Goal: Submit feedback/report problem

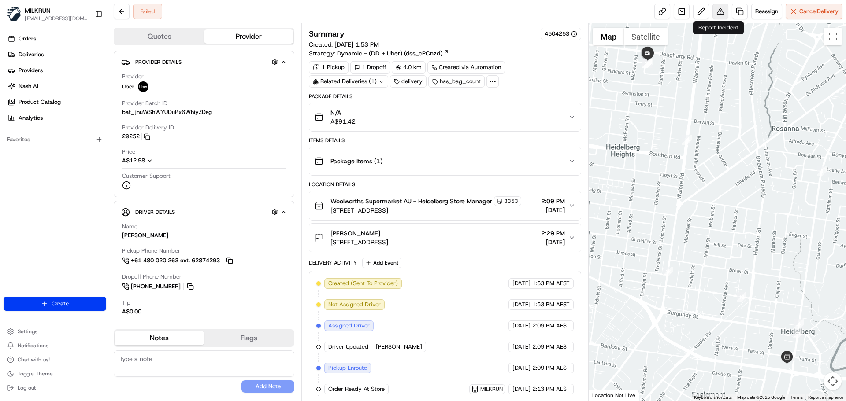
click at [717, 10] on button at bounding box center [720, 12] width 16 height 16
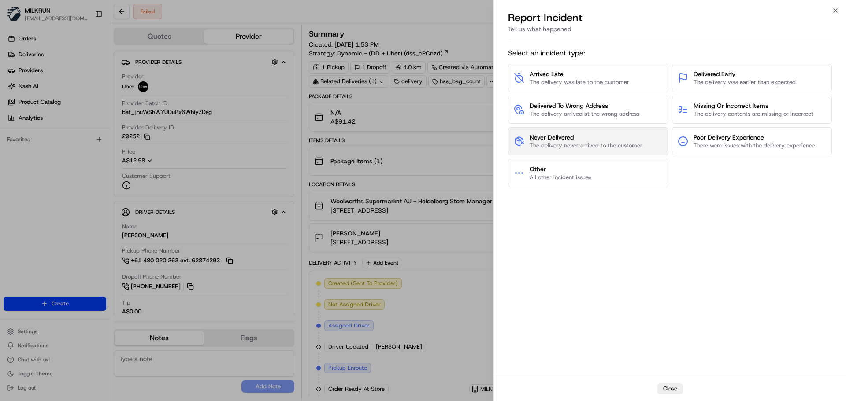
click at [597, 131] on button "Never Delivered The delivery never arrived to the customer" at bounding box center [588, 141] width 160 height 28
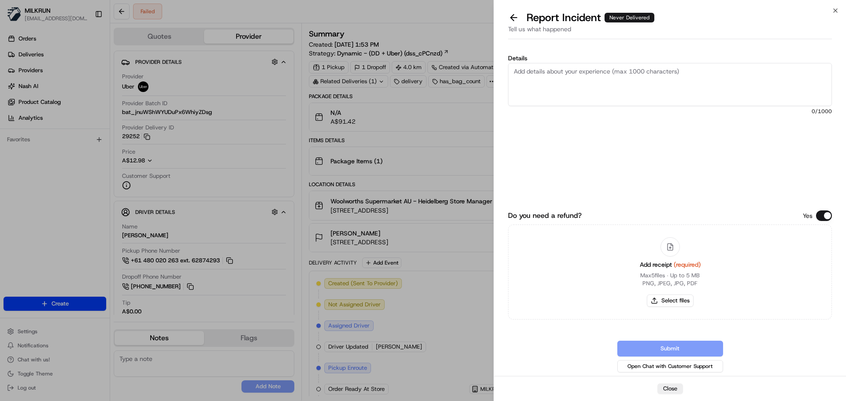
click at [558, 74] on textarea "Details" at bounding box center [670, 84] width 324 height 43
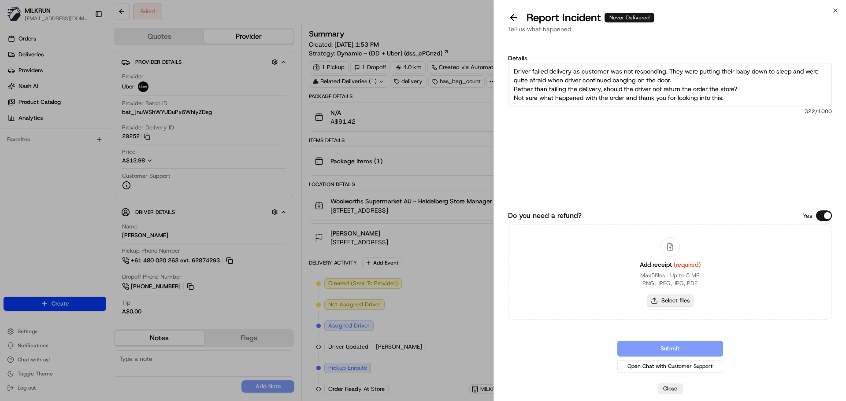
type textarea "Driver failed delivery as customer was not responding. They were putting their …"
click at [682, 301] on button "Select files" at bounding box center [670, 301] width 47 height 12
type input "C:\fakepath\Brooke B inv.png"
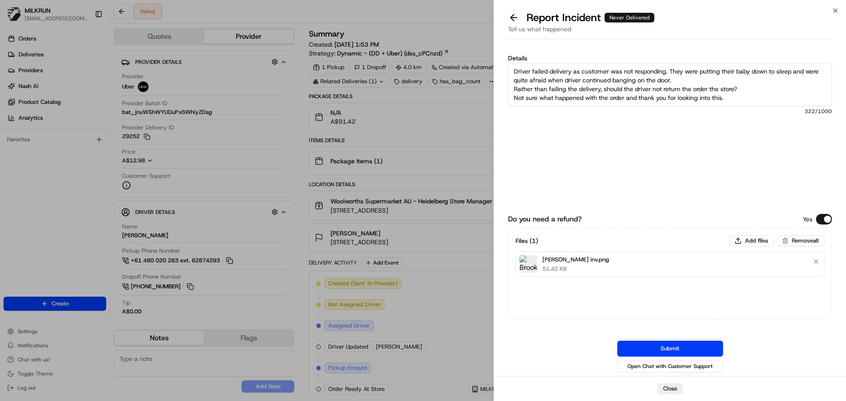
click at [749, 89] on textarea "Driver failed delivery as customer was not responding. They were putting their …" at bounding box center [670, 84] width 324 height 43
drag, startPoint x: 751, startPoint y: 89, endPoint x: 772, endPoint y: 137, distance: 51.7
click at [761, 111] on div "Details Driver failed delivery as customer was not responding. They were puttin…" at bounding box center [670, 119] width 324 height 128
type textarea "Driver failed delivery as customer was not responding. They were putting their …"
click at [697, 350] on button "Submit" at bounding box center [670, 349] width 106 height 16
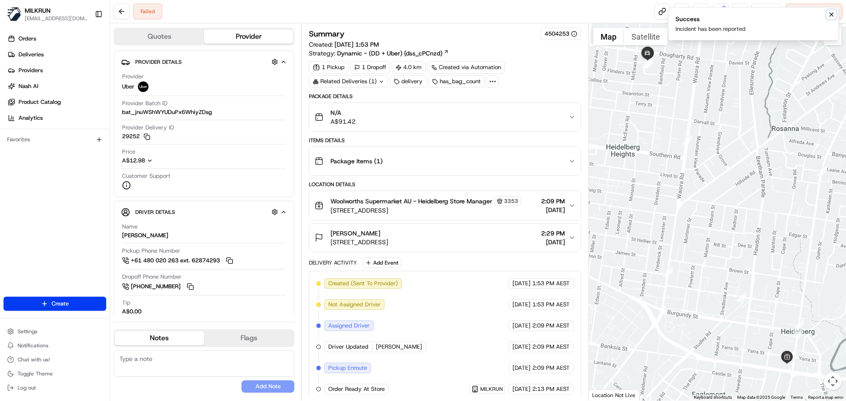
click at [836, 14] on button "Notifications (F8)" at bounding box center [831, 14] width 11 height 11
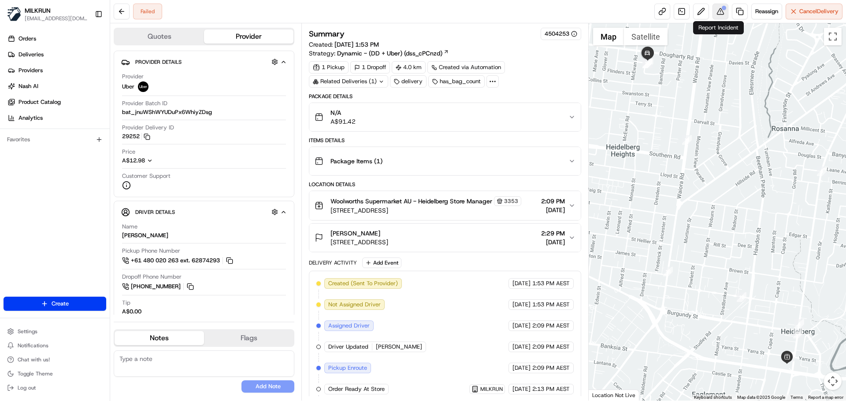
click at [722, 18] on button at bounding box center [720, 12] width 16 height 16
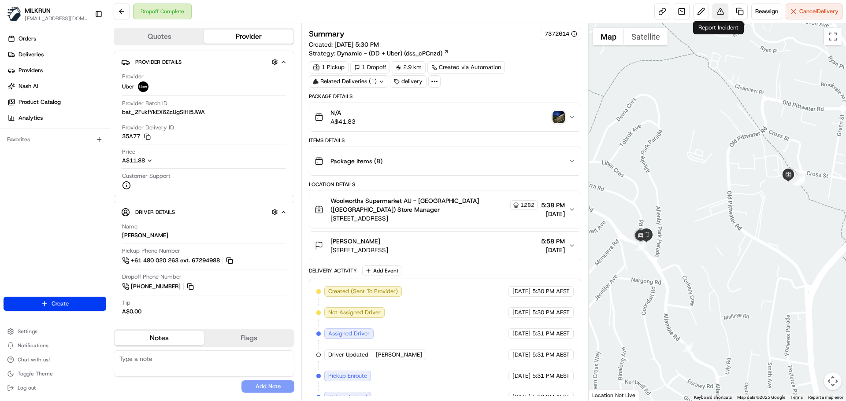
click at [718, 9] on button at bounding box center [720, 12] width 16 height 16
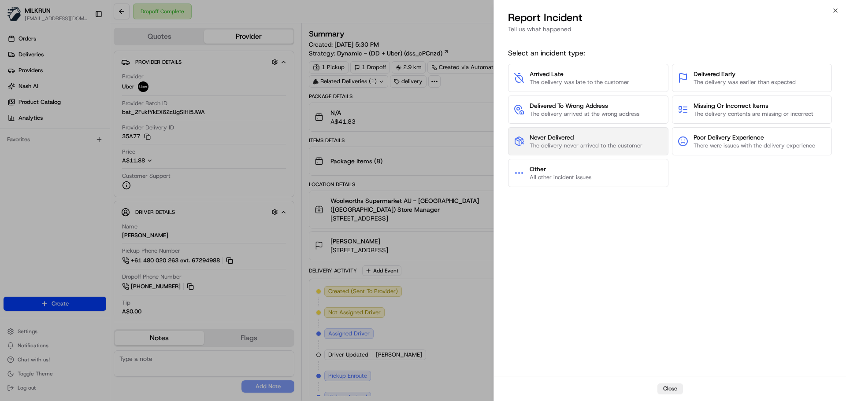
click at [559, 143] on span "The delivery never arrived to the customer" at bounding box center [586, 146] width 113 height 8
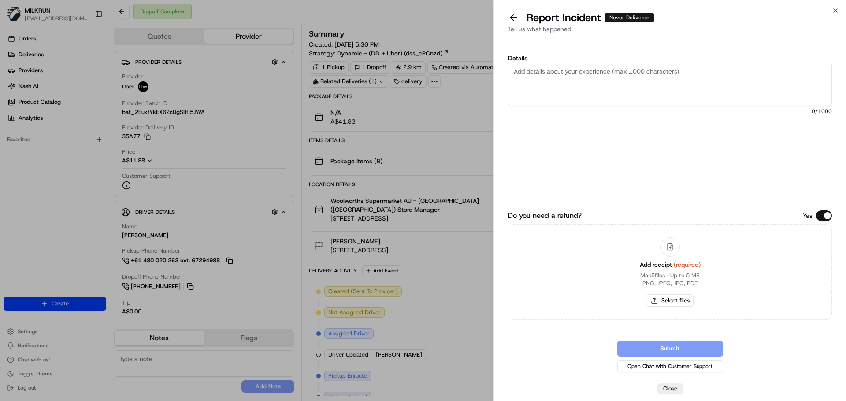
drag, startPoint x: 549, startPoint y: 81, endPoint x: 575, endPoint y: 96, distance: 31.0
click at [570, 92] on textarea "Details" at bounding box center [670, 84] width 324 height 43
type textarea "Customer was not able to locate their order and looked around for it. The POD w…"
click at [671, 300] on button "Select files" at bounding box center [670, 301] width 47 height 12
type input "C:\fakepath\James J inv.png"
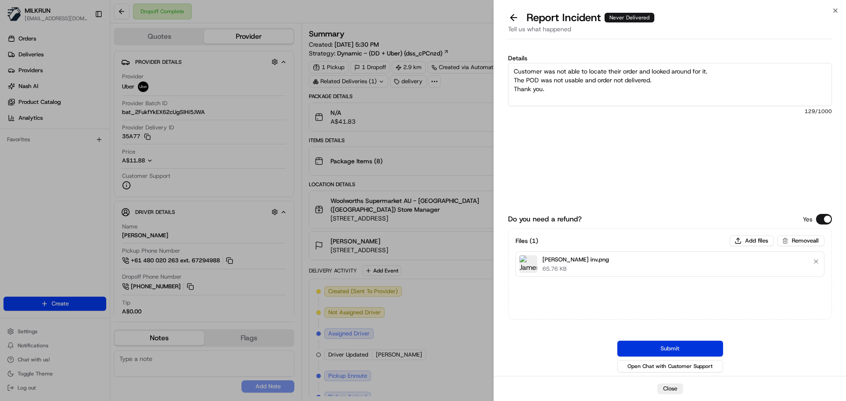
click at [675, 350] on button "Submit" at bounding box center [670, 349] width 106 height 16
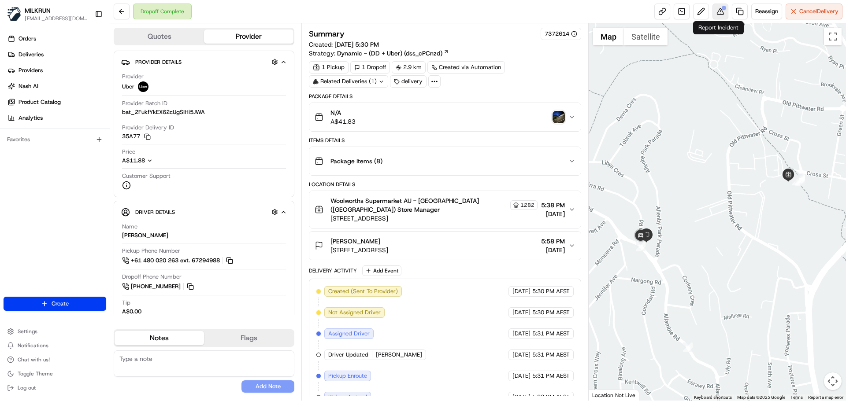
click at [719, 11] on button at bounding box center [720, 12] width 16 height 16
